Goal: Information Seeking & Learning: Learn about a topic

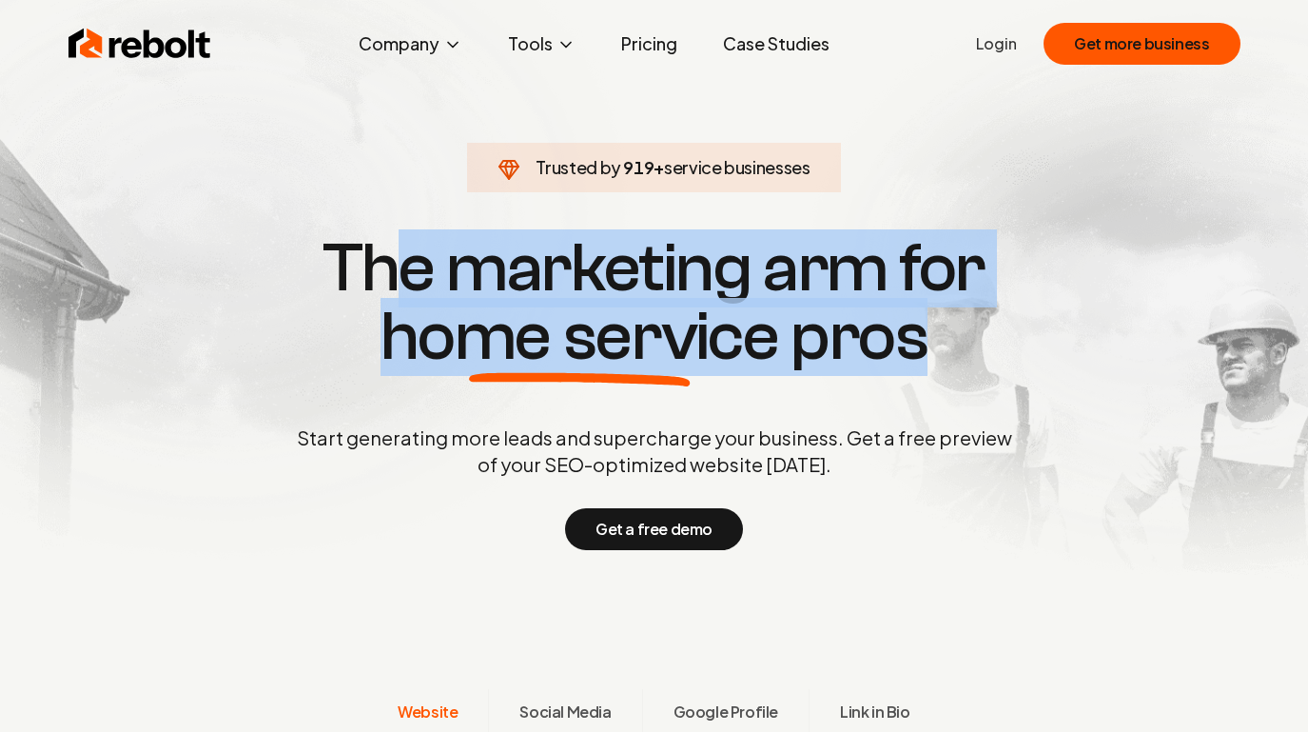
click at [935, 343] on h1 "The marketing arm for home service pros" at bounding box center [655, 302] width 914 height 137
click at [935, 357] on h1 "The marketing arm for home service pros" at bounding box center [655, 302] width 914 height 137
drag, startPoint x: 935, startPoint y: 357, endPoint x: 293, endPoint y: 248, distance: 651.4
click at [293, 248] on h1 "The marketing arm for home service pros" at bounding box center [655, 302] width 914 height 137
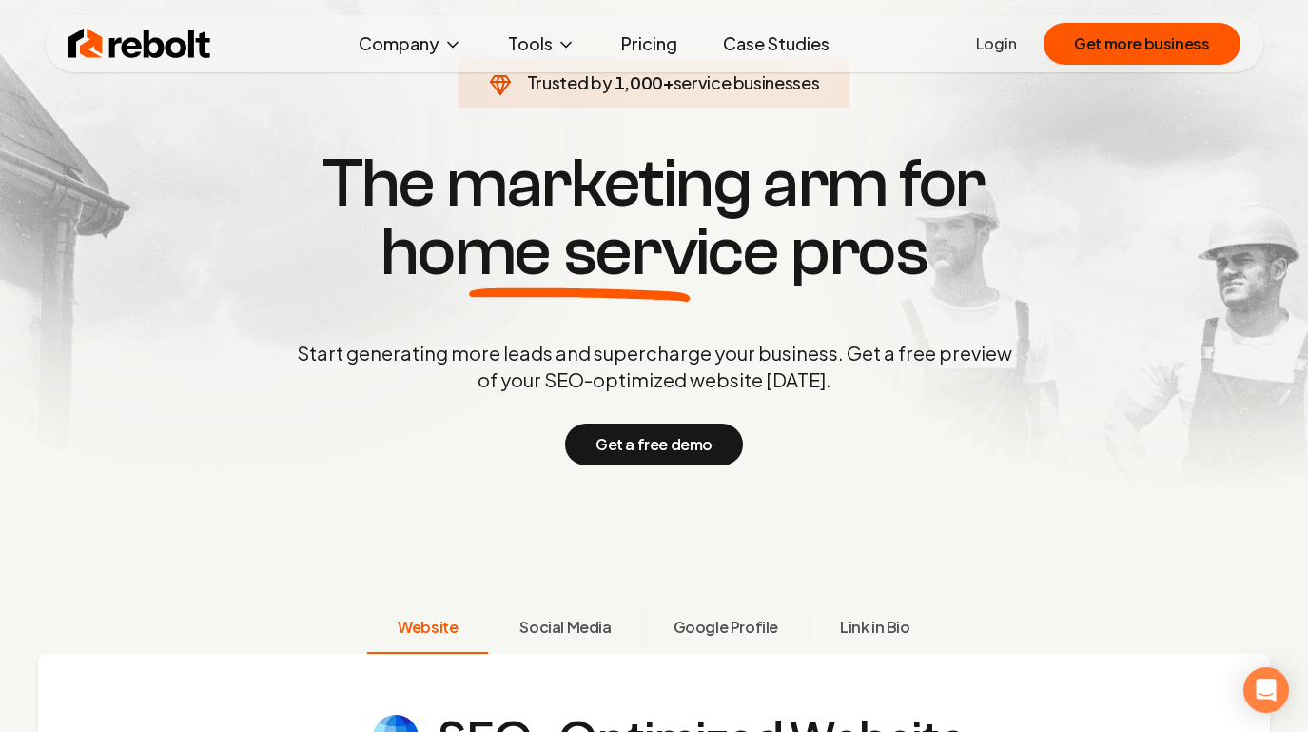
scroll to position [89, 0]
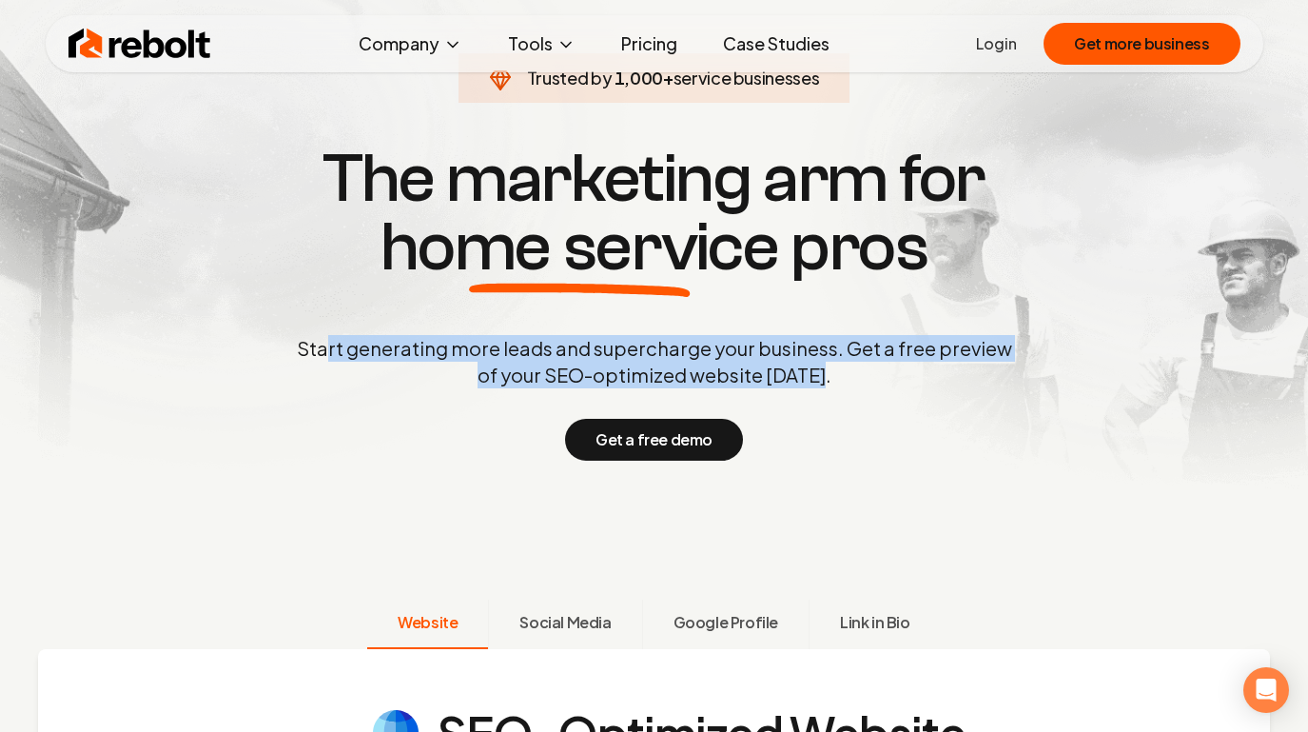
drag, startPoint x: 335, startPoint y: 343, endPoint x: 1002, endPoint y: 377, distance: 667.9
click at [1002, 377] on p "Start generating more leads and supercharge your business. Get a free preview o…" at bounding box center [654, 361] width 723 height 53
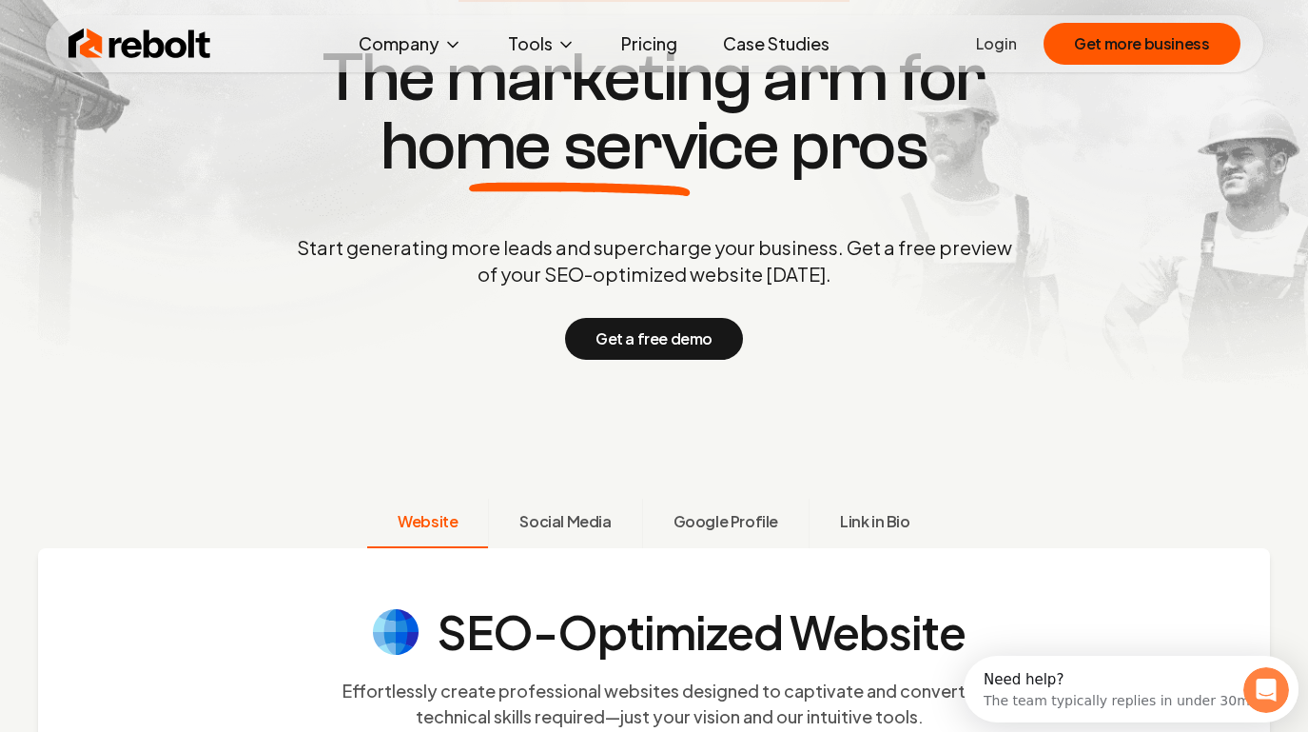
scroll to position [197, 0]
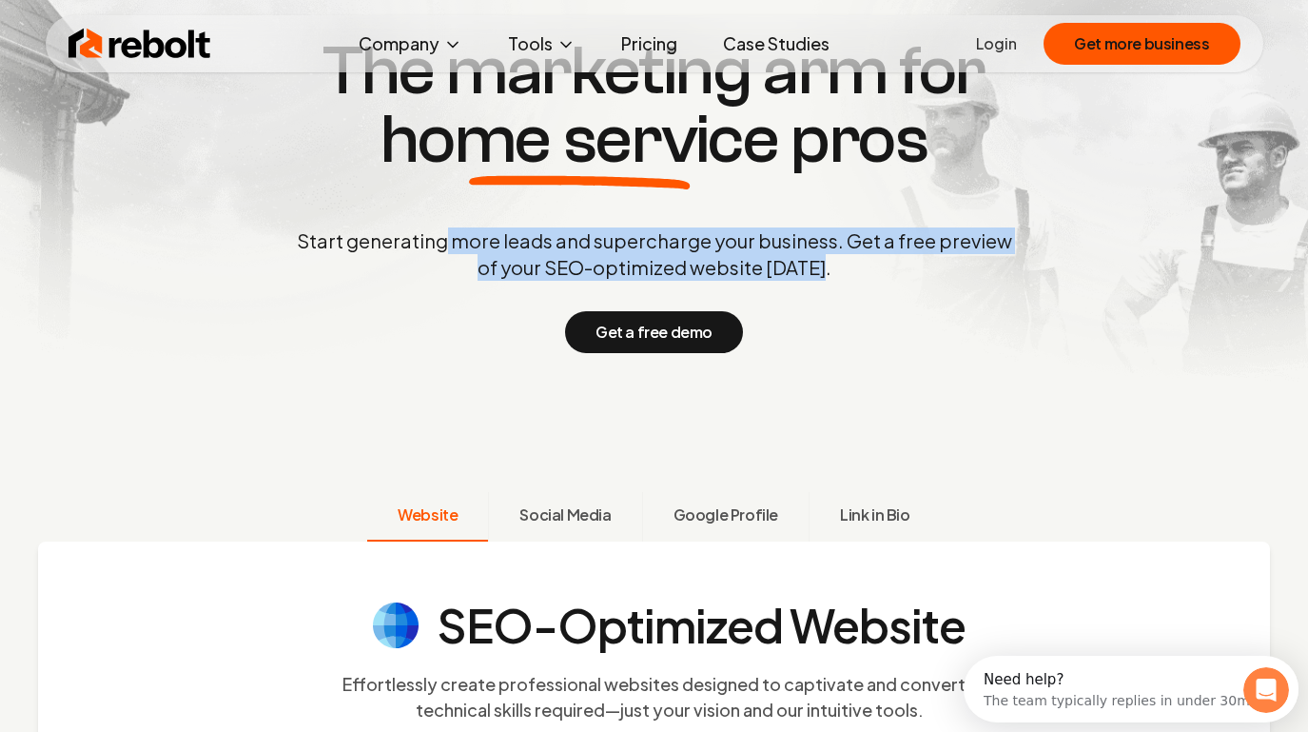
drag, startPoint x: 443, startPoint y: 232, endPoint x: 921, endPoint y: 291, distance: 481.3
click at [921, 291] on div "Start generating more leads and supercharge your business. Get a free preview o…" at bounding box center [654, 290] width 723 height 126
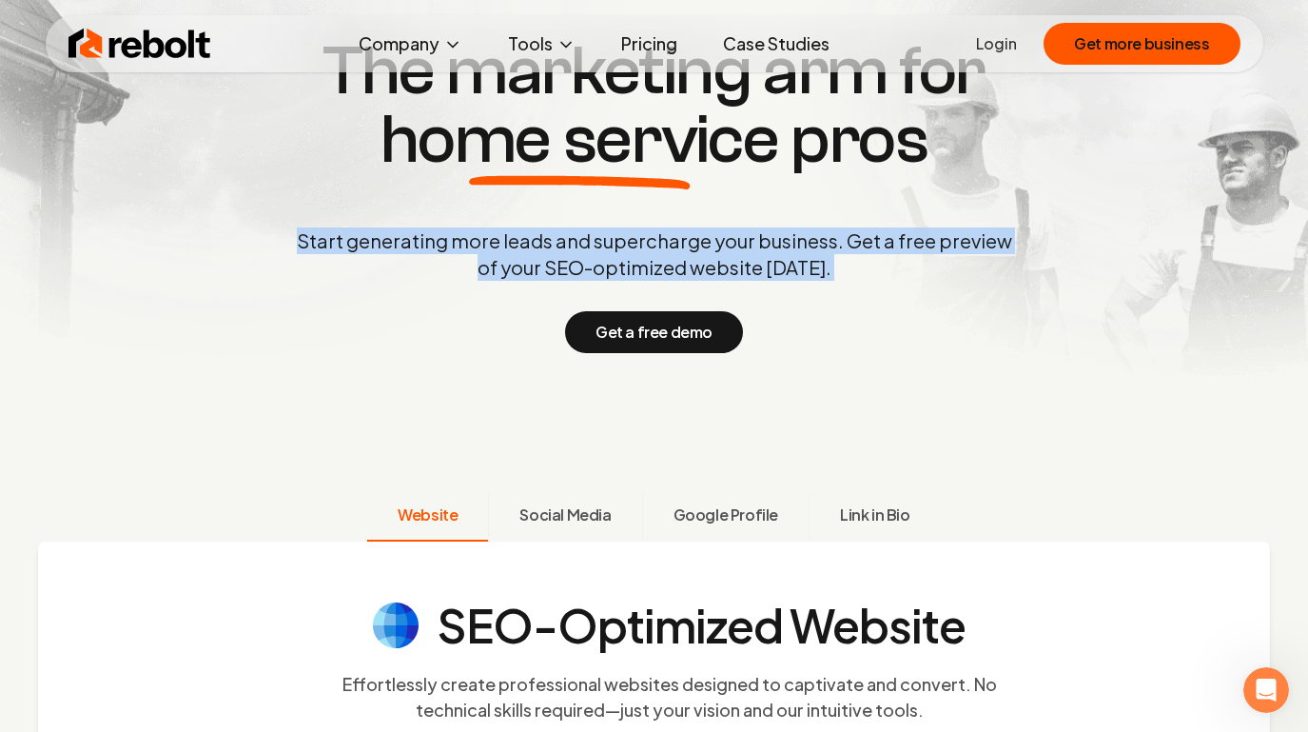
drag, startPoint x: 921, startPoint y: 291, endPoint x: 329, endPoint y: 246, distance: 593.6
click at [329, 246] on div "Start generating more leads and supercharge your business. Get a free preview o…" at bounding box center [654, 290] width 723 height 126
click at [329, 246] on p "Start generating more leads and supercharge your business. Get a free preview o…" at bounding box center [654, 253] width 723 height 53
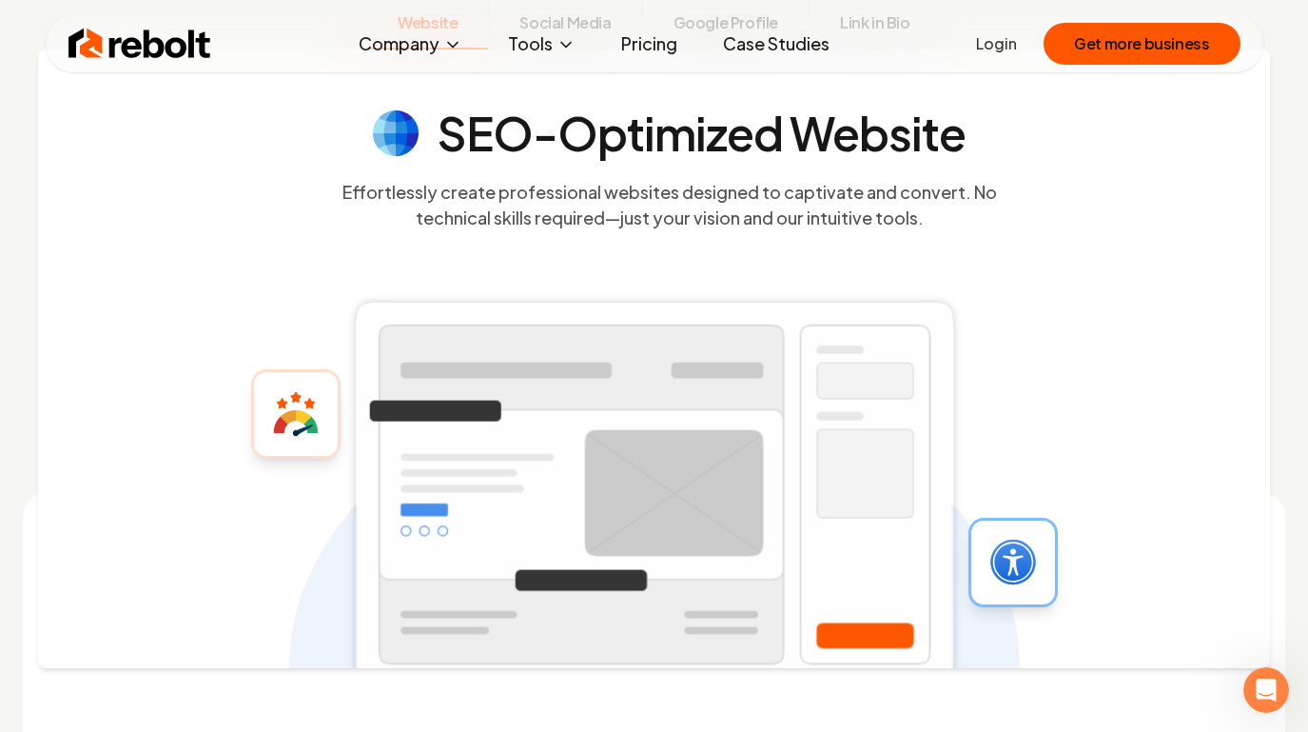
scroll to position [688, 0]
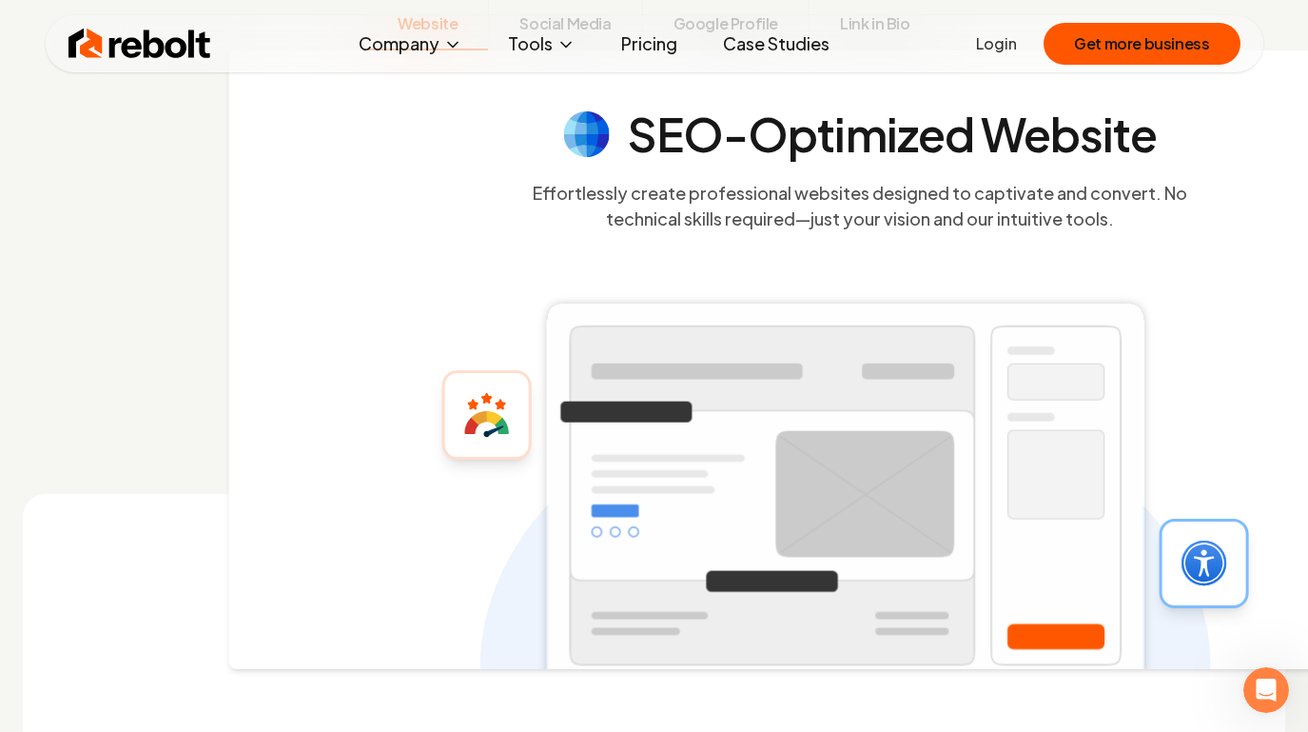
drag, startPoint x: 338, startPoint y: 182, endPoint x: 476, endPoint y: 225, distance: 144.5
click at [476, 225] on section "SEO-Optimized Website Effortlessly create professional websites designed to cap…" at bounding box center [861, 171] width 1156 height 120
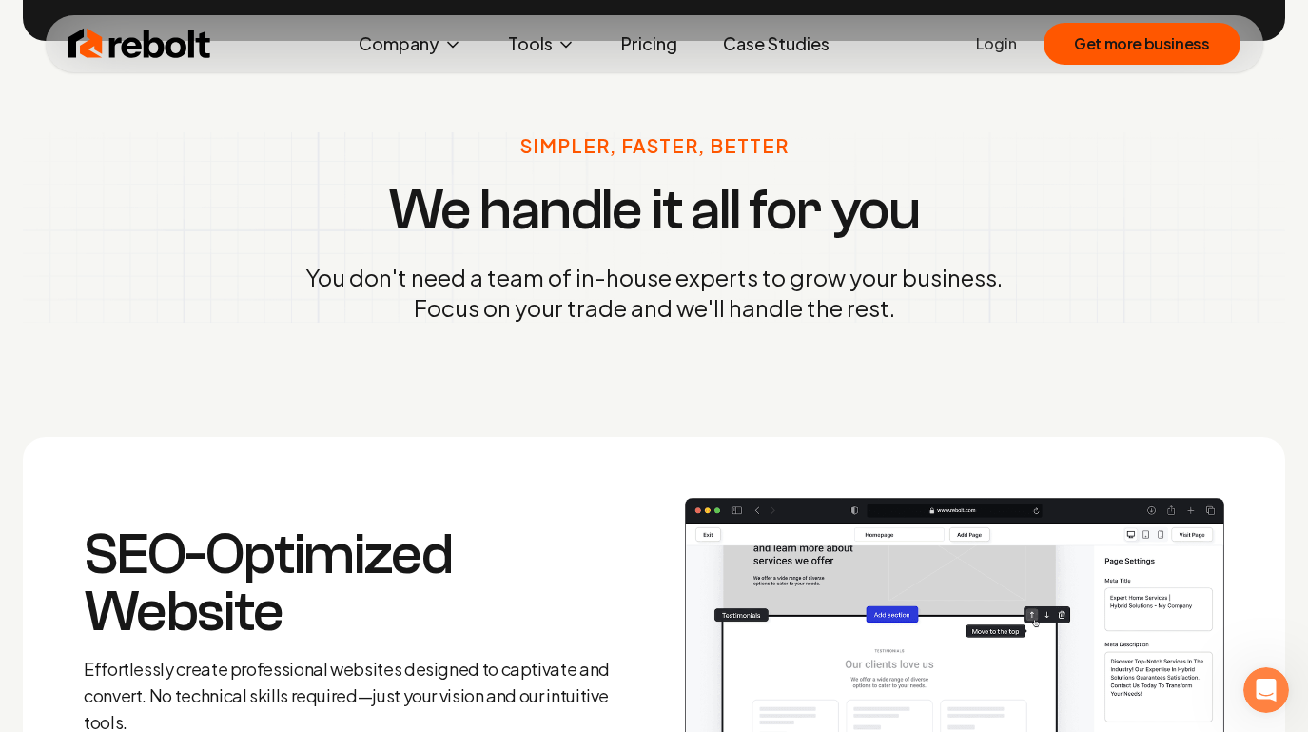
scroll to position [2128, 0]
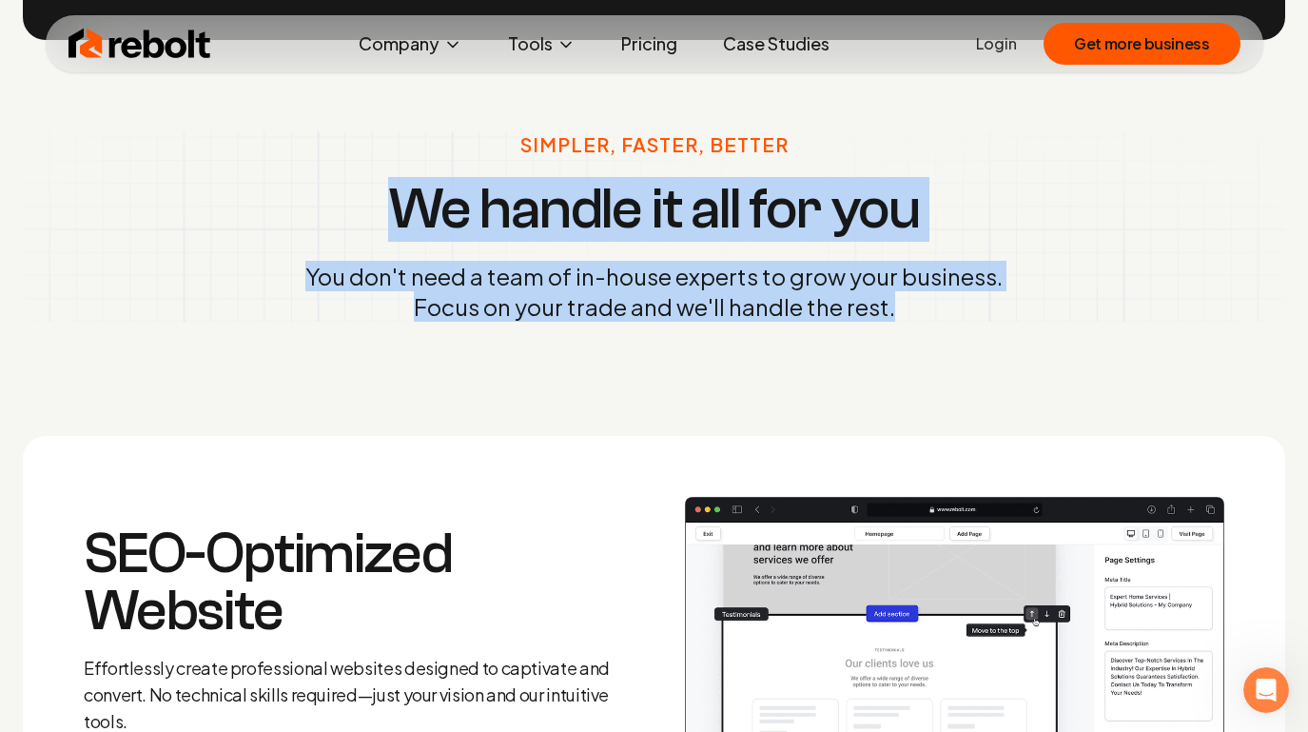
drag, startPoint x: 399, startPoint y: 223, endPoint x: 936, endPoint y: 305, distance: 543.8
click at [936, 305] on div "Simpler, Faster, Better We handle it all for you You don't need a team of in-ho…" at bounding box center [654, 226] width 698 height 190
click at [936, 305] on p "You don't need a team of in-house experts to grow your business. Focus on your …" at bounding box center [654, 291] width 698 height 61
drag, startPoint x: 936, startPoint y: 305, endPoint x: 382, endPoint y: 232, distance: 559.5
click at [382, 232] on div "Simpler, Faster, Better We handle it all for you You don't need a team of in-ho…" at bounding box center [654, 226] width 698 height 190
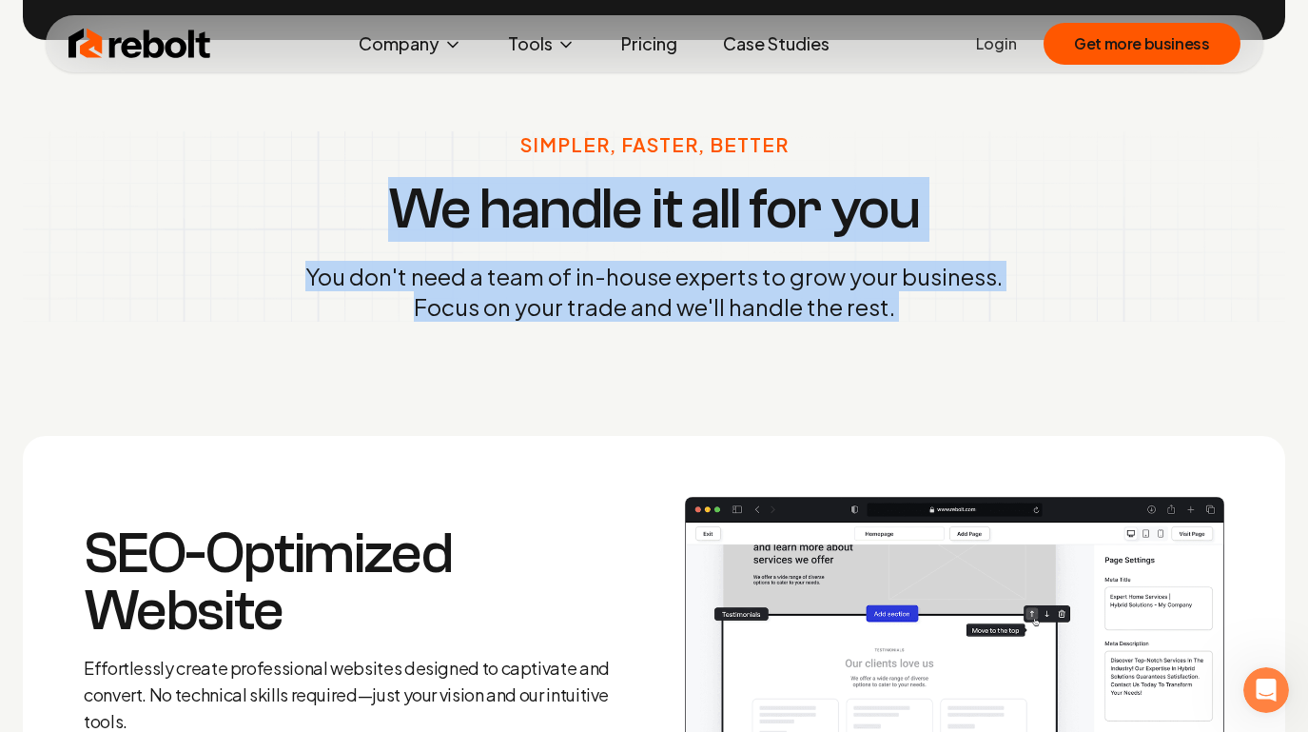
click at [382, 232] on div "Simpler, Faster, Better We handle it all for you You don't need a team of in-ho…" at bounding box center [654, 226] width 698 height 190
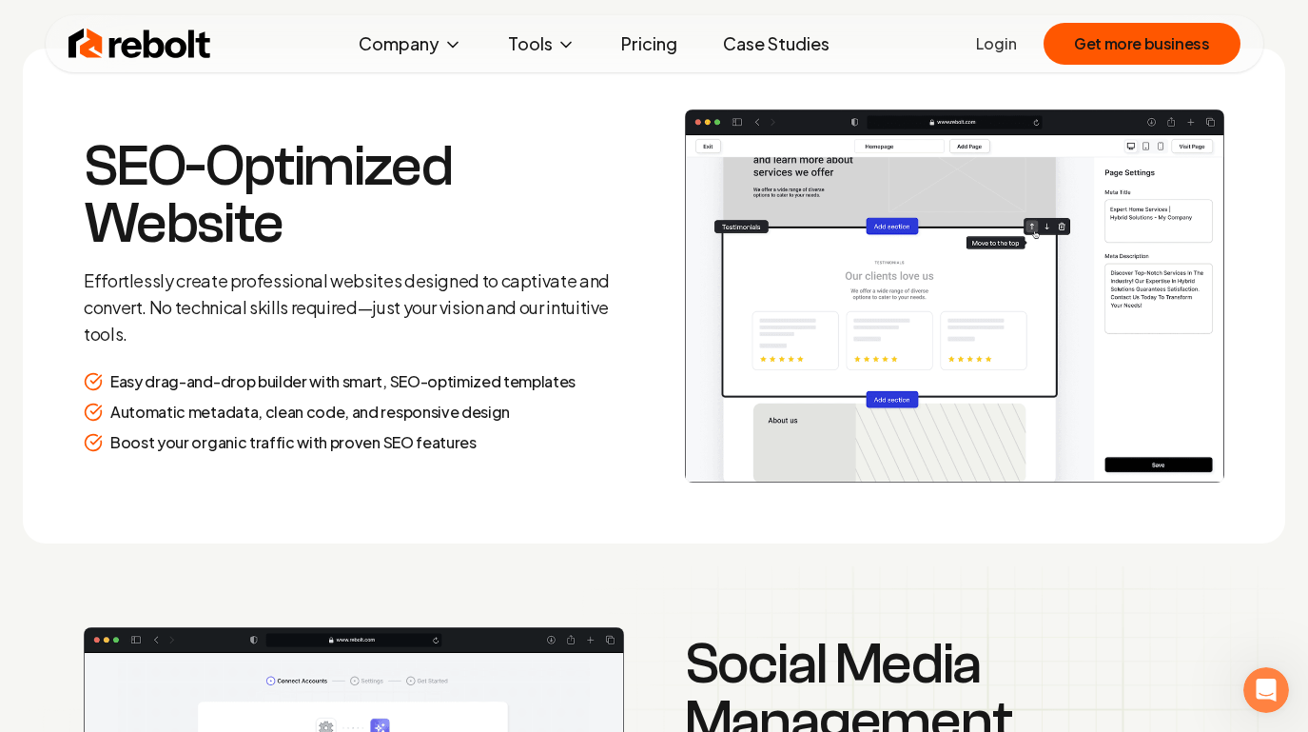
scroll to position [2517, 0]
